Goal: Entertainment & Leisure: Consume media (video, audio)

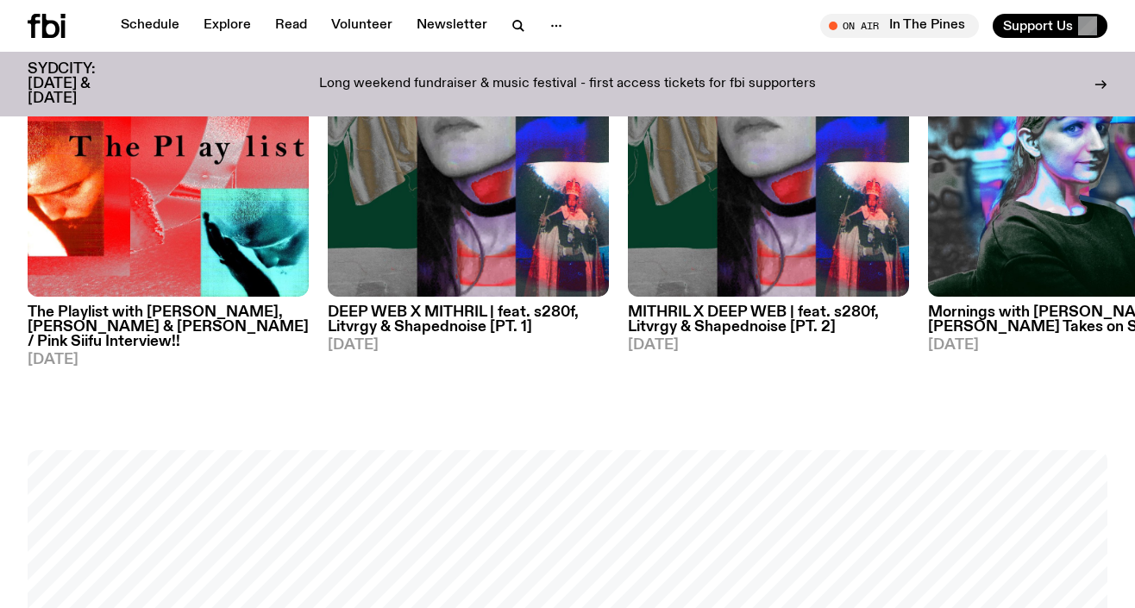
scroll to position [572, 0]
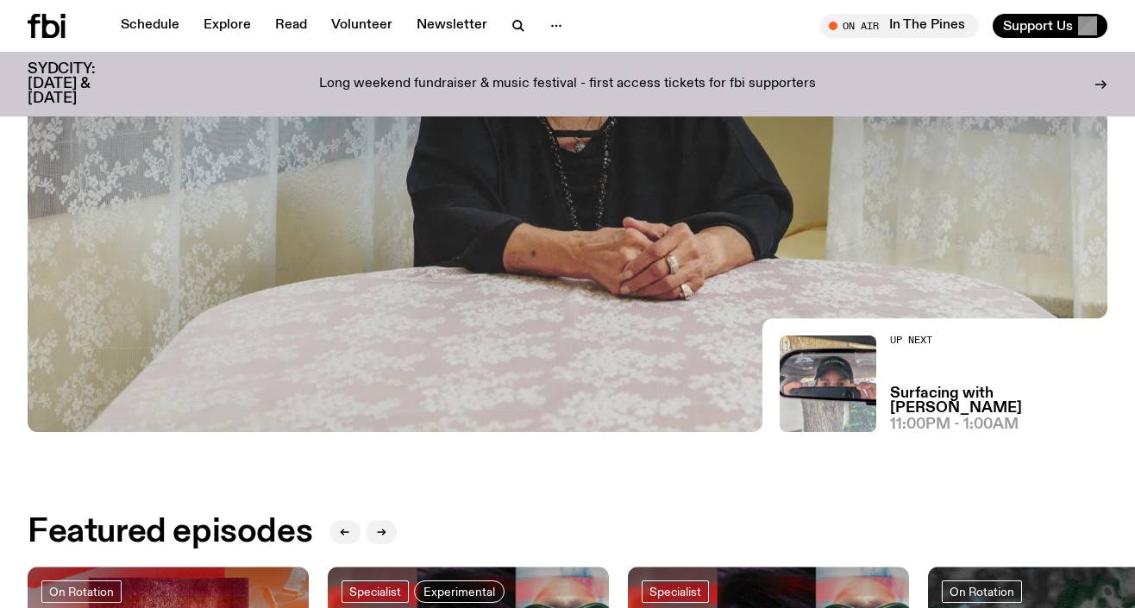
scroll to position [501, 0]
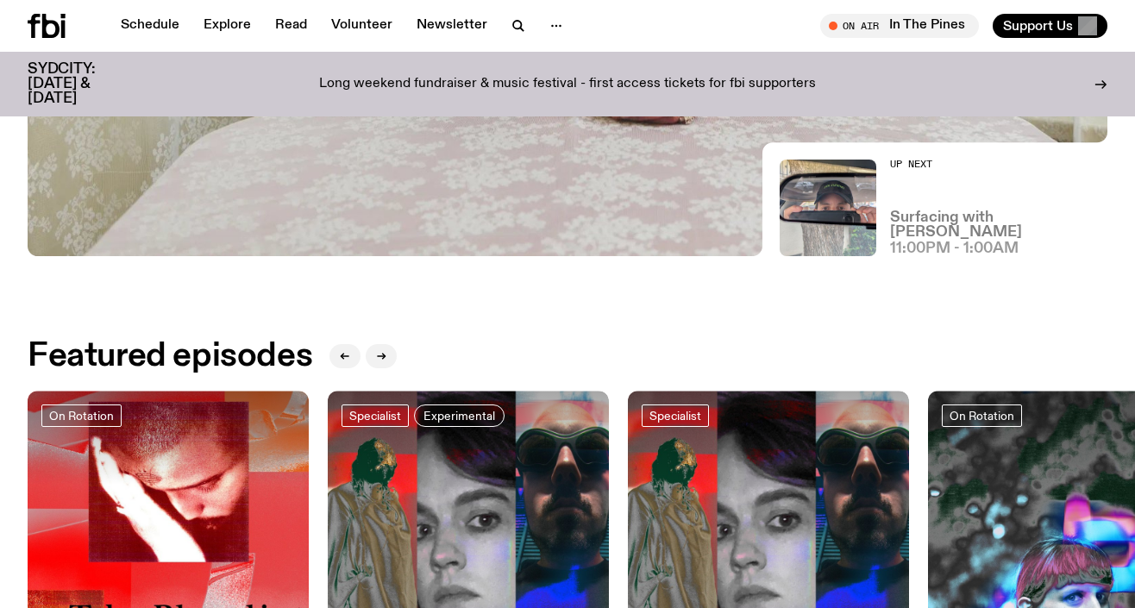
click at [956, 234] on h3 "Surfacing with [PERSON_NAME]" at bounding box center [998, 224] width 217 height 29
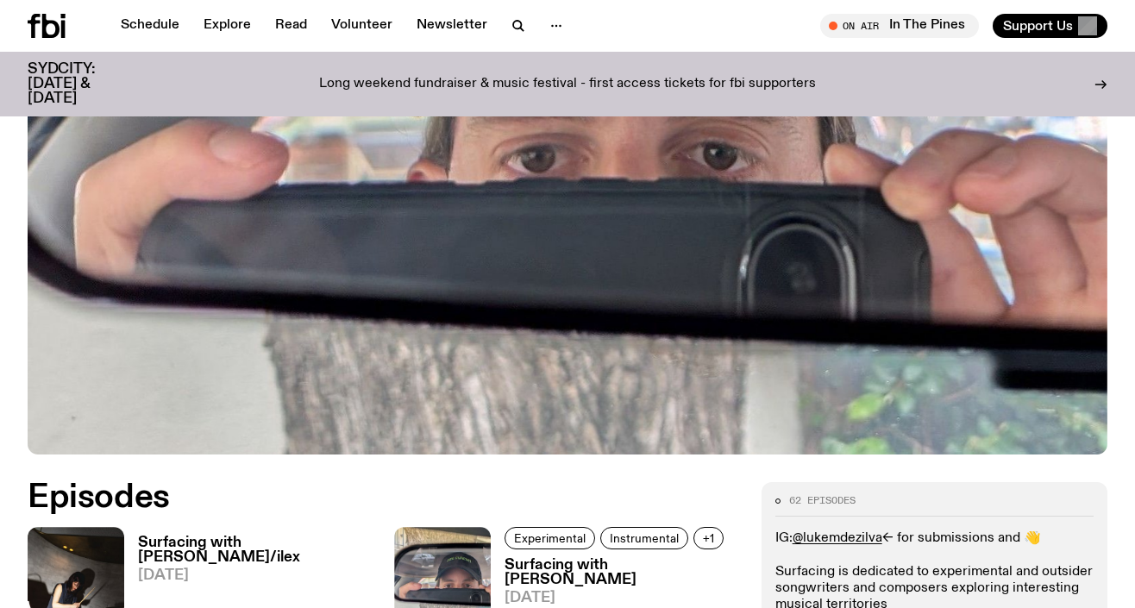
scroll to position [762, 0]
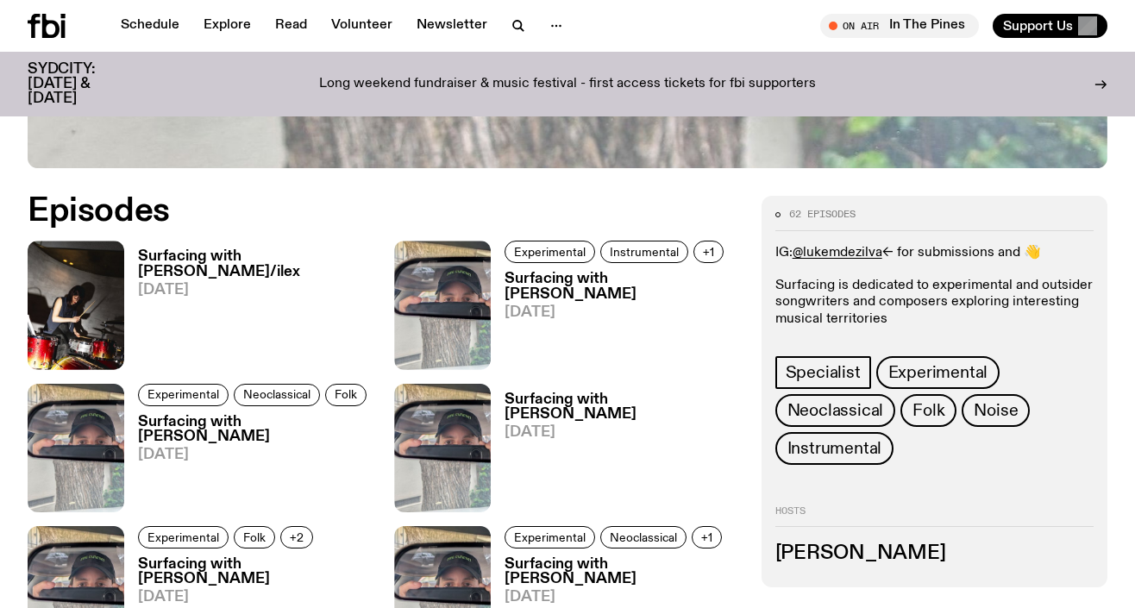
click at [341, 259] on h3 "Surfacing with [PERSON_NAME]/ilex" at bounding box center [255, 263] width 235 height 29
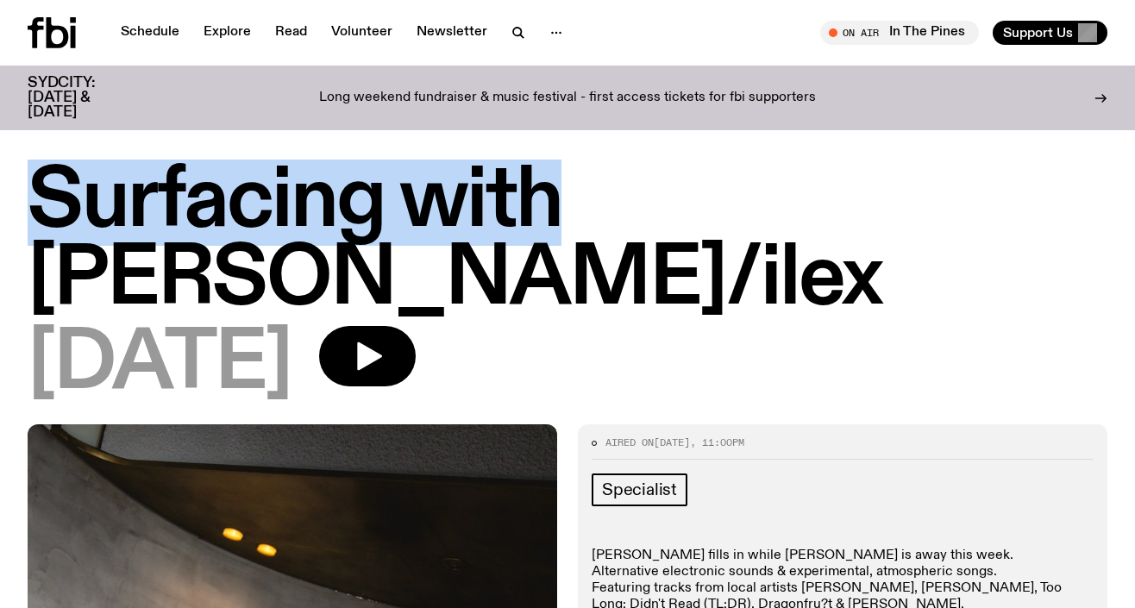
drag, startPoint x: 450, startPoint y: 210, endPoint x: 26, endPoint y: 210, distance: 424.3
click at [26, 210] on div "Surfacing with [PERSON_NAME]/ilex [DATE]" at bounding box center [567, 294] width 1135 height 260
copy h1 "Surfacing with"
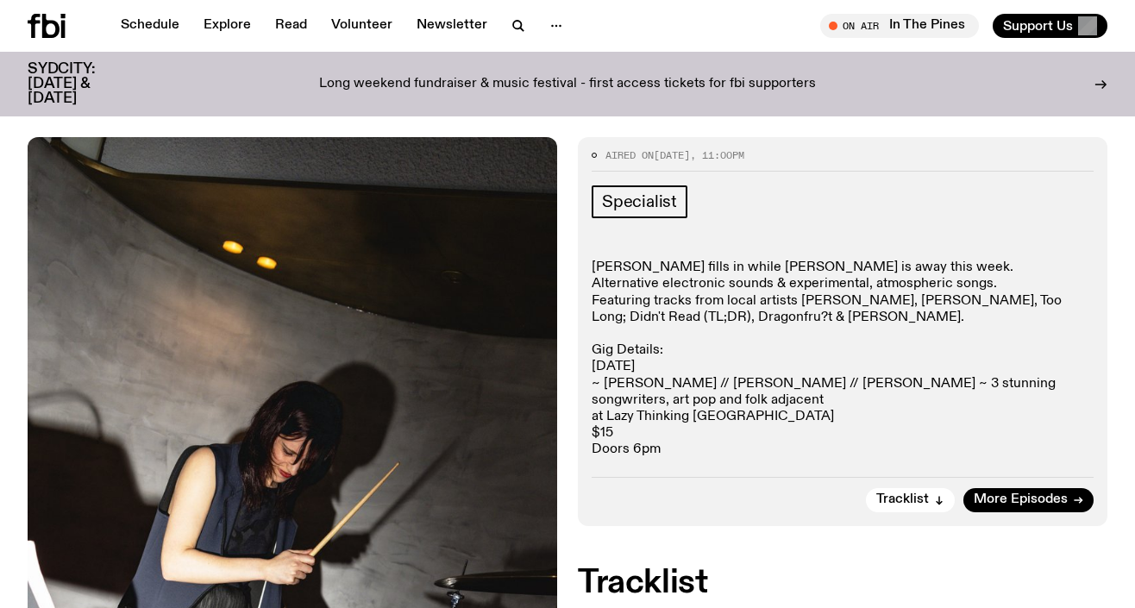
scroll to position [279, 0]
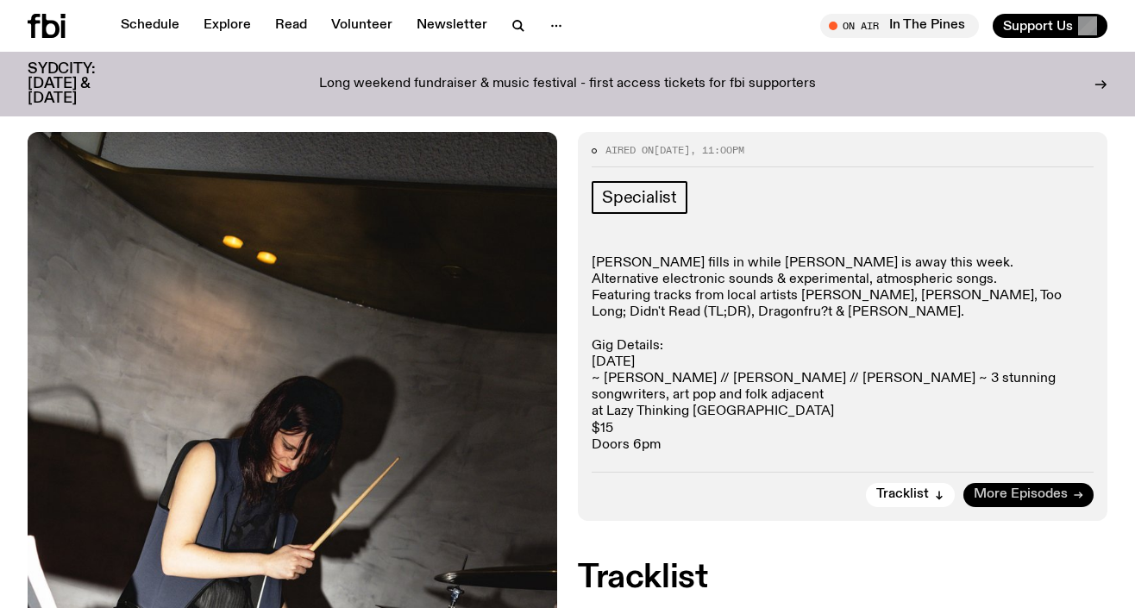
click at [1015, 494] on span "More Episodes" at bounding box center [1021, 494] width 94 height 13
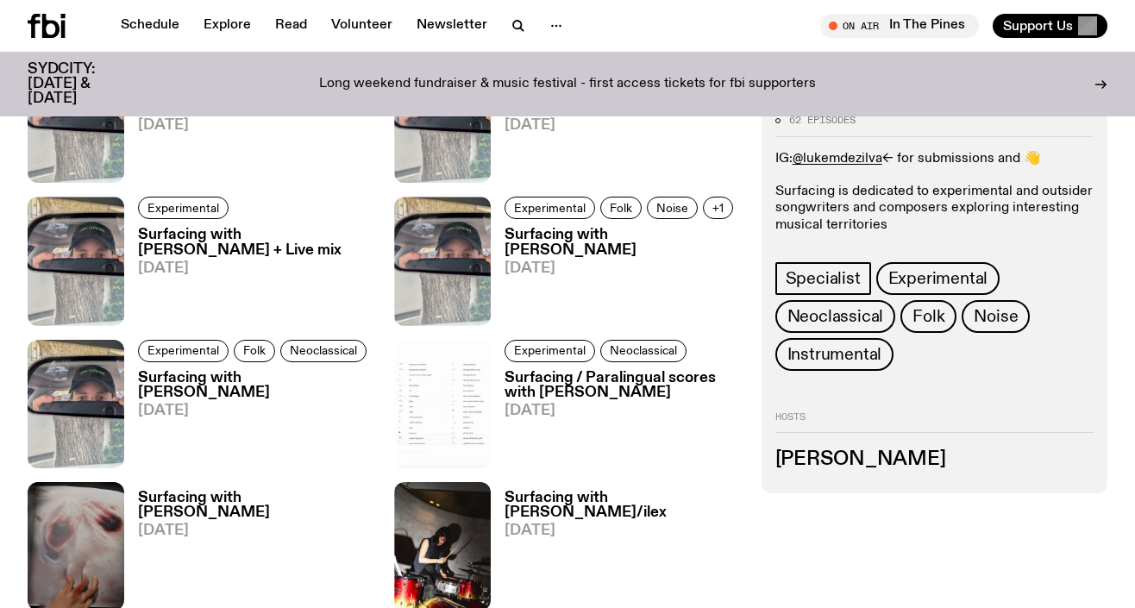
scroll to position [1245, 0]
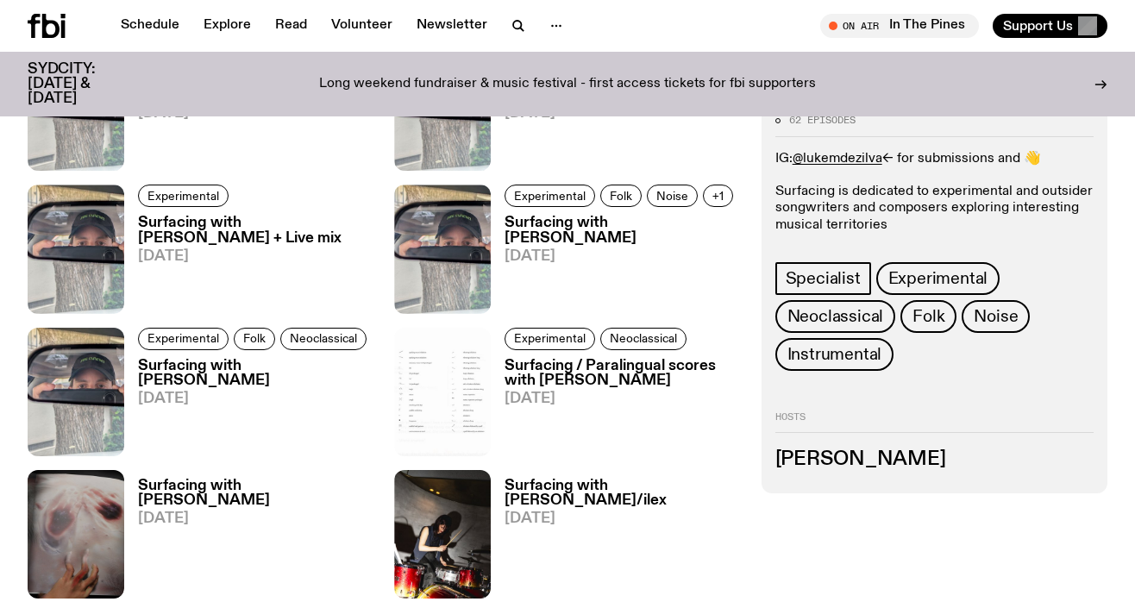
click at [577, 374] on h3 "Surfacing / Paralingual scores with [PERSON_NAME]" at bounding box center [622, 373] width 235 height 29
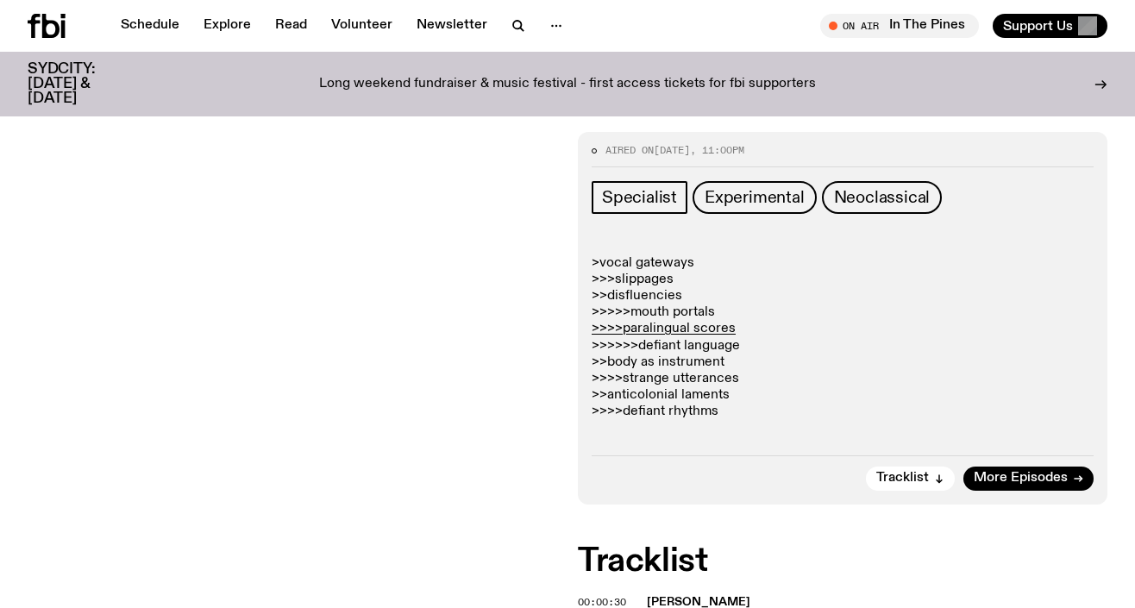
scroll to position [323, 0]
